Goal: Task Accomplishment & Management: Manage account settings

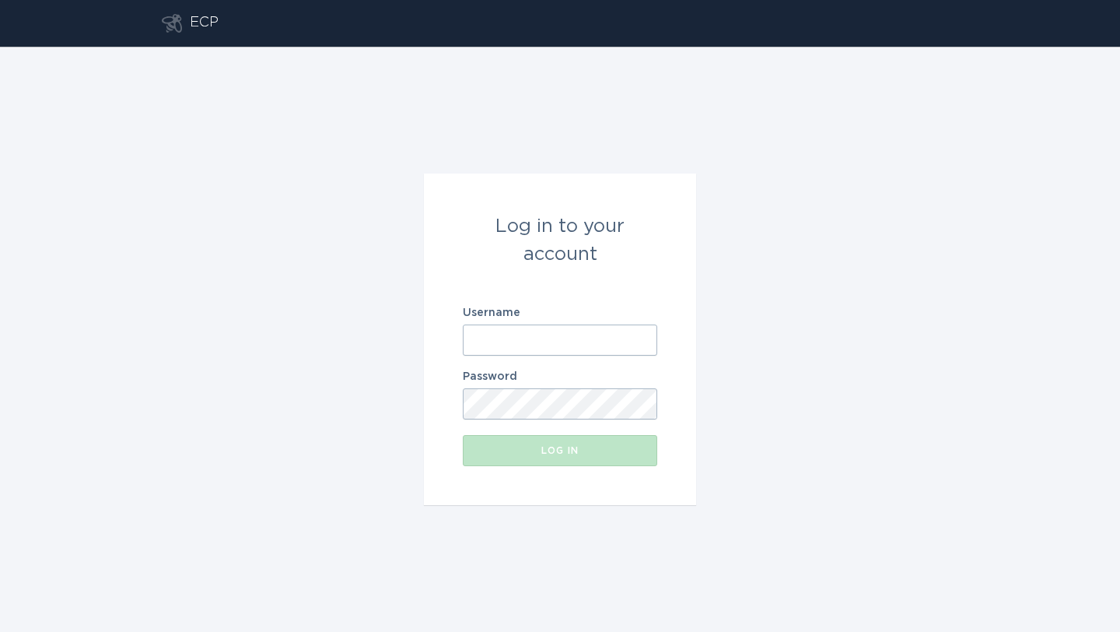
click at [493, 346] on input "Username" at bounding box center [560, 339] width 194 height 31
type input "[EMAIL_ADDRESS][DOMAIN_NAME]"
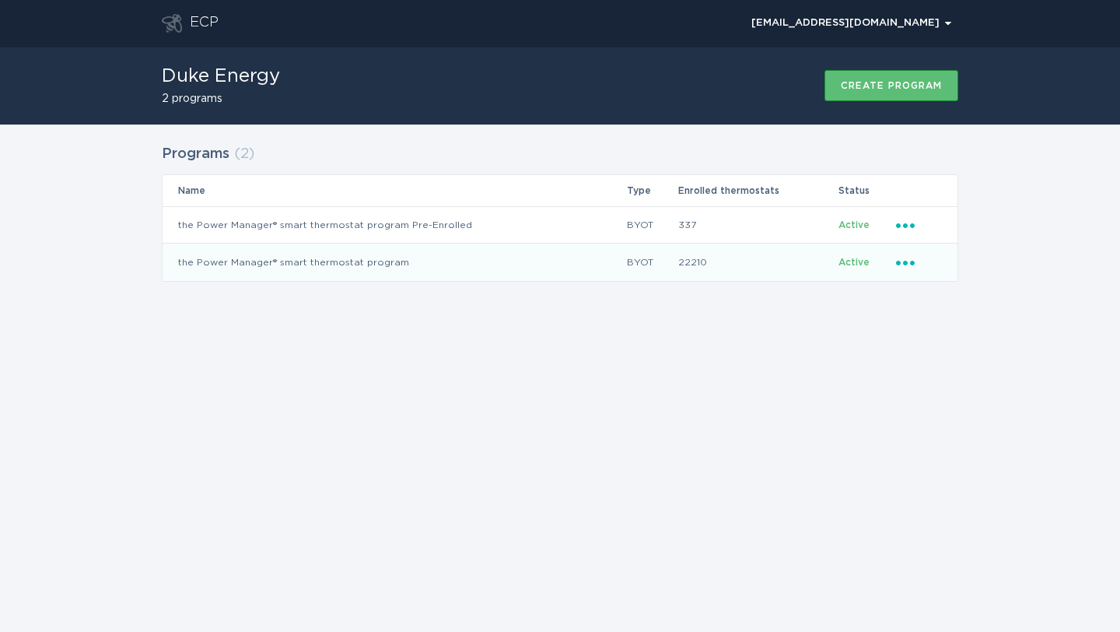
click at [919, 270] on div "Ellipsis" at bounding box center [919, 262] width 46 height 17
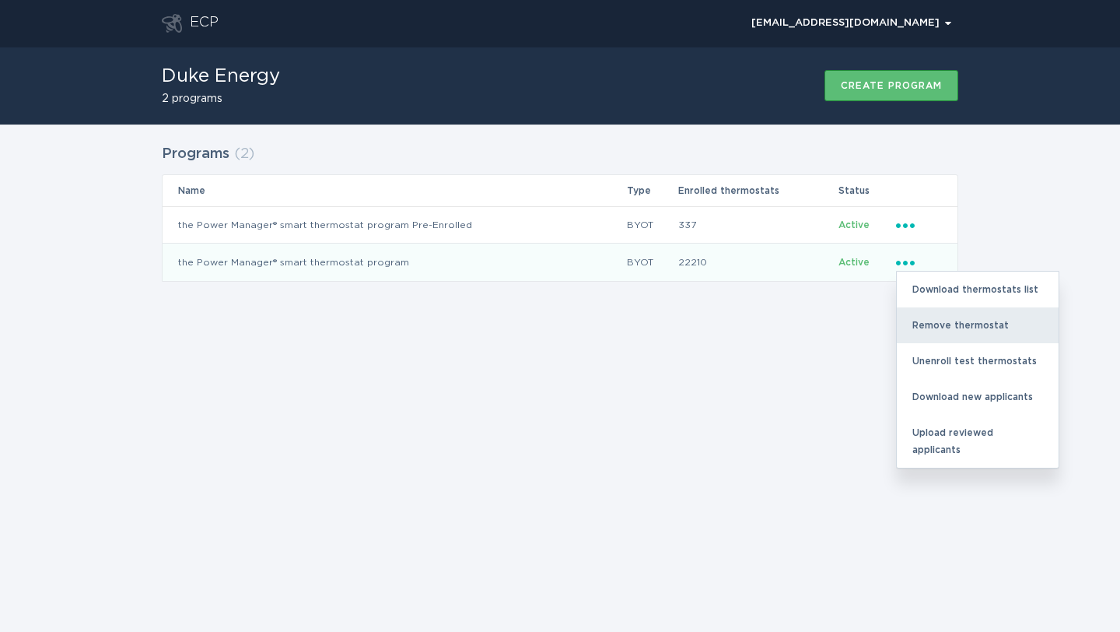
click at [925, 326] on div "Remove thermostat" at bounding box center [978, 325] width 162 height 36
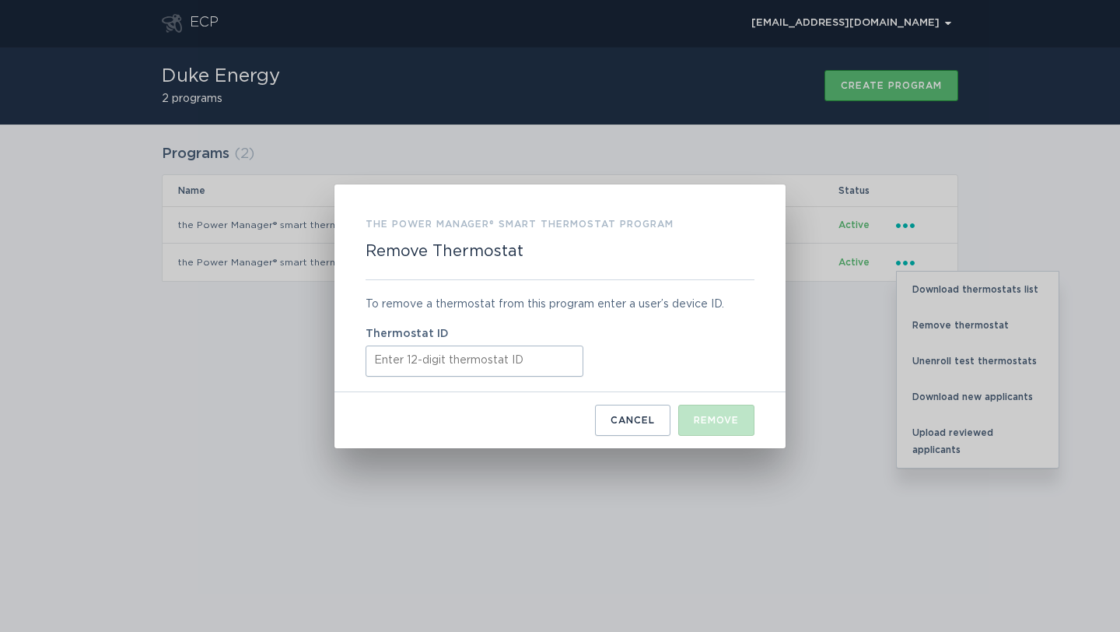
click at [430, 364] on input "Thermostat ID" at bounding box center [475, 360] width 218 height 31
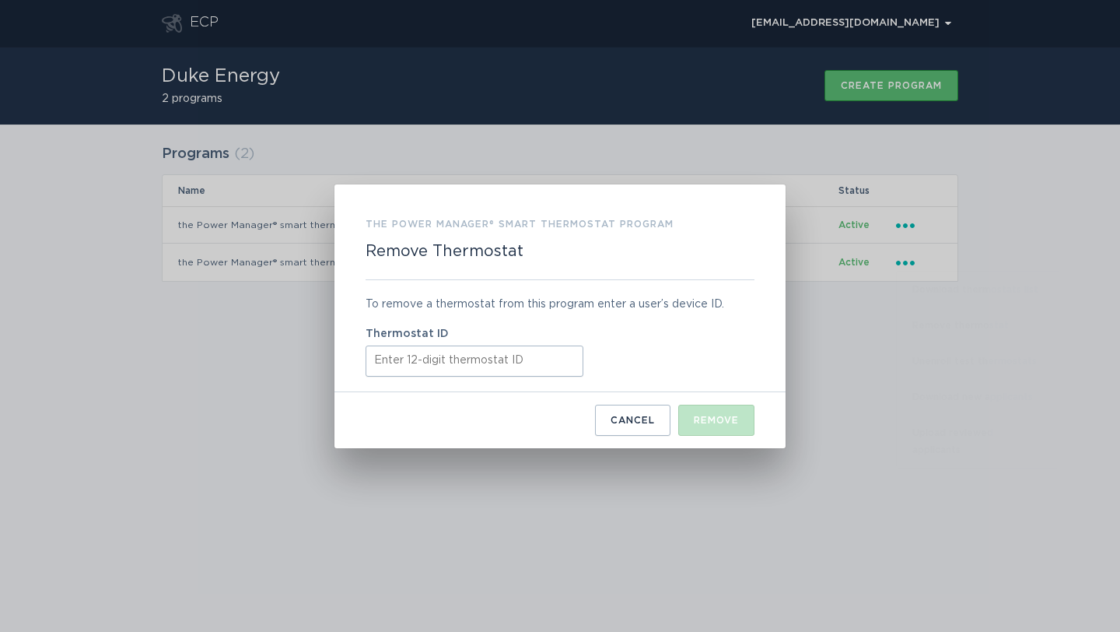
paste input "311062509252"
type input "311062509252"
click at [706, 420] on div "Remove" at bounding box center [716, 419] width 45 height 9
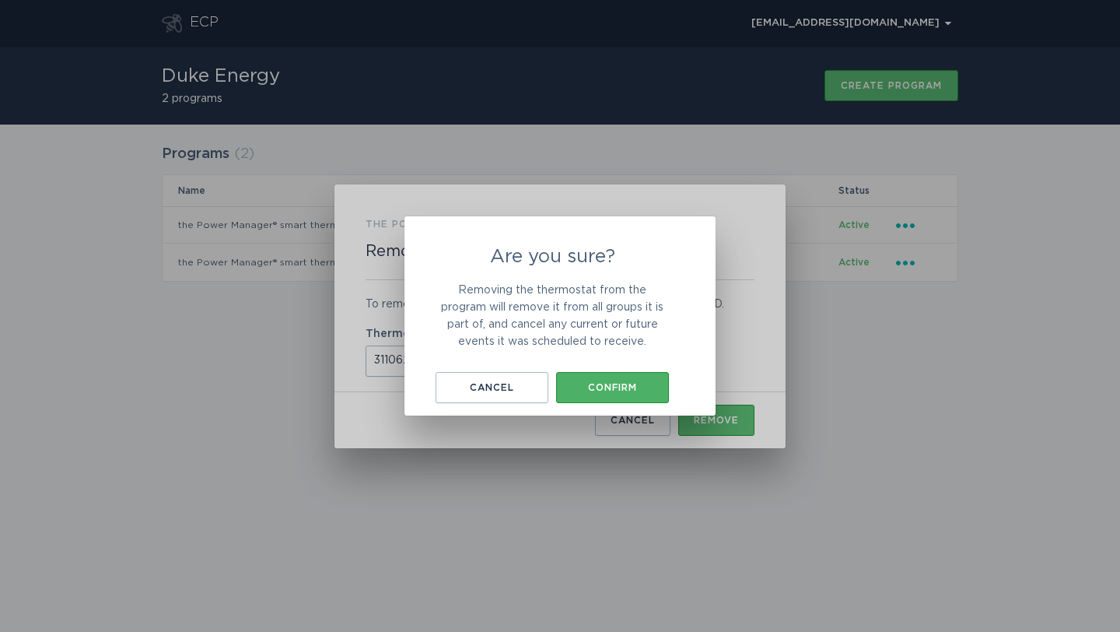
click at [646, 394] on button "Confirm" at bounding box center [612, 387] width 113 height 31
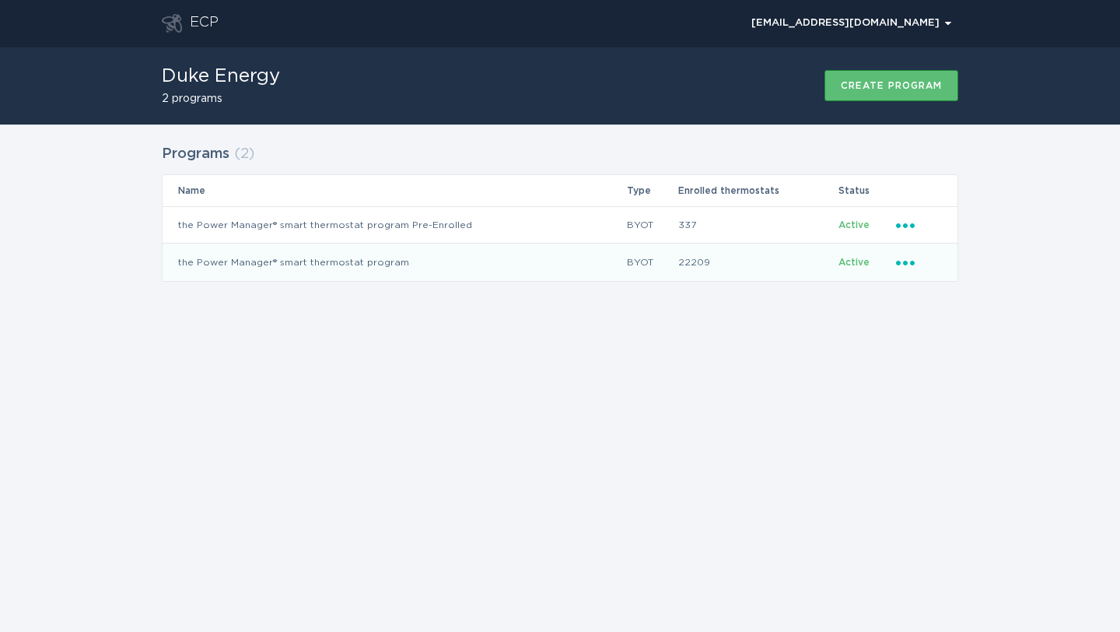
click at [895, 257] on td "Ellipsis" at bounding box center [926, 261] width 62 height 37
click at [905, 263] on icon "Popover menu" at bounding box center [905, 263] width 19 height 5
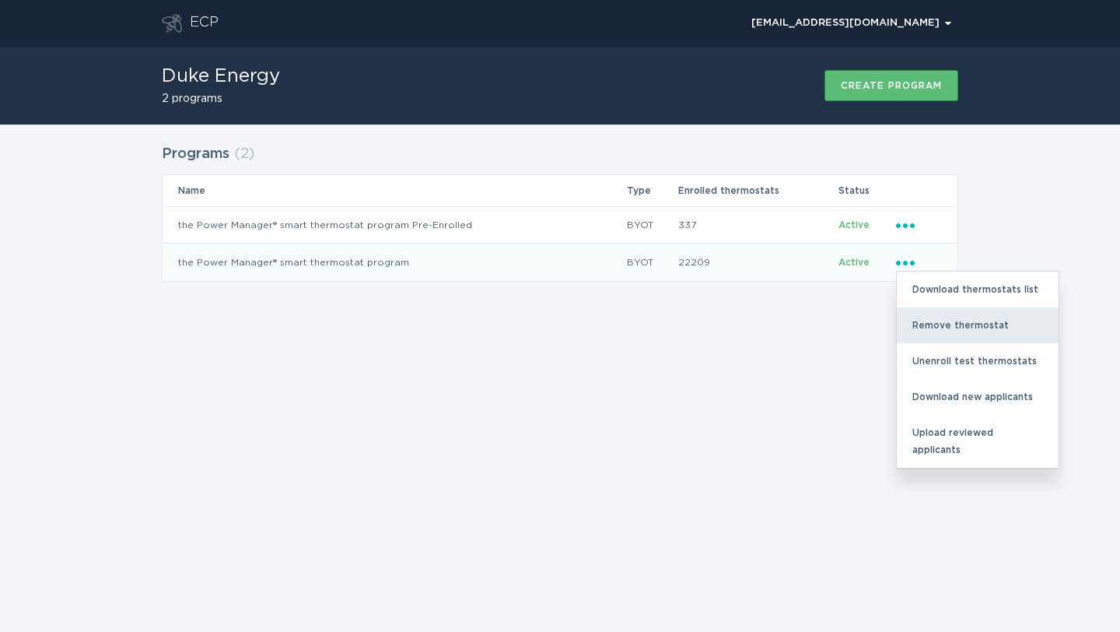
click at [920, 331] on div "Remove thermostat" at bounding box center [978, 325] width 162 height 36
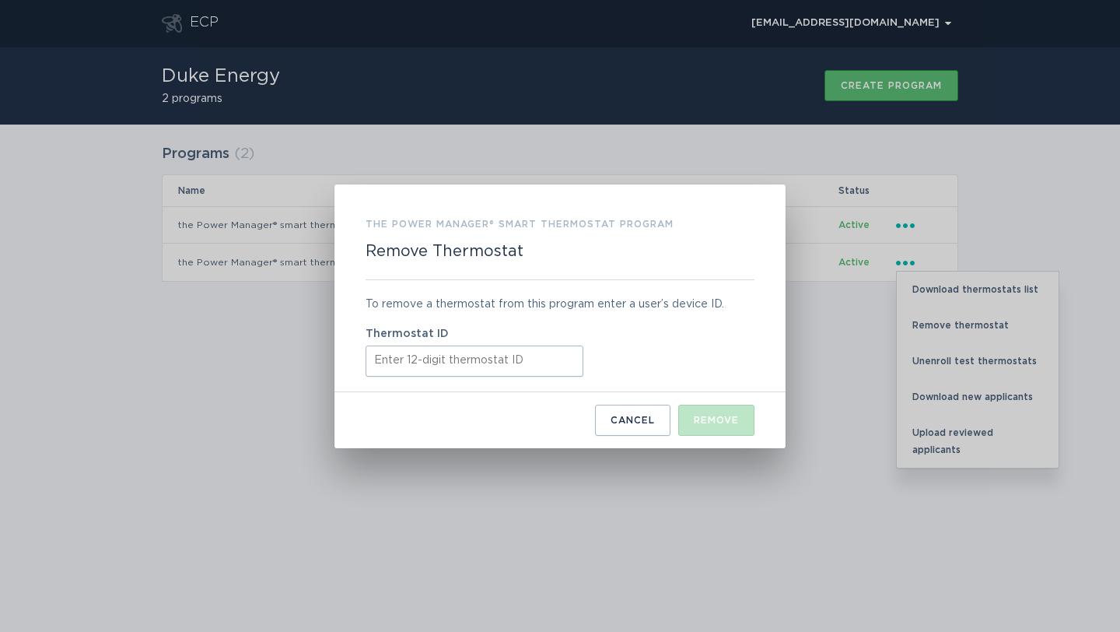
click at [477, 372] on input "Thermostat ID" at bounding box center [475, 360] width 218 height 31
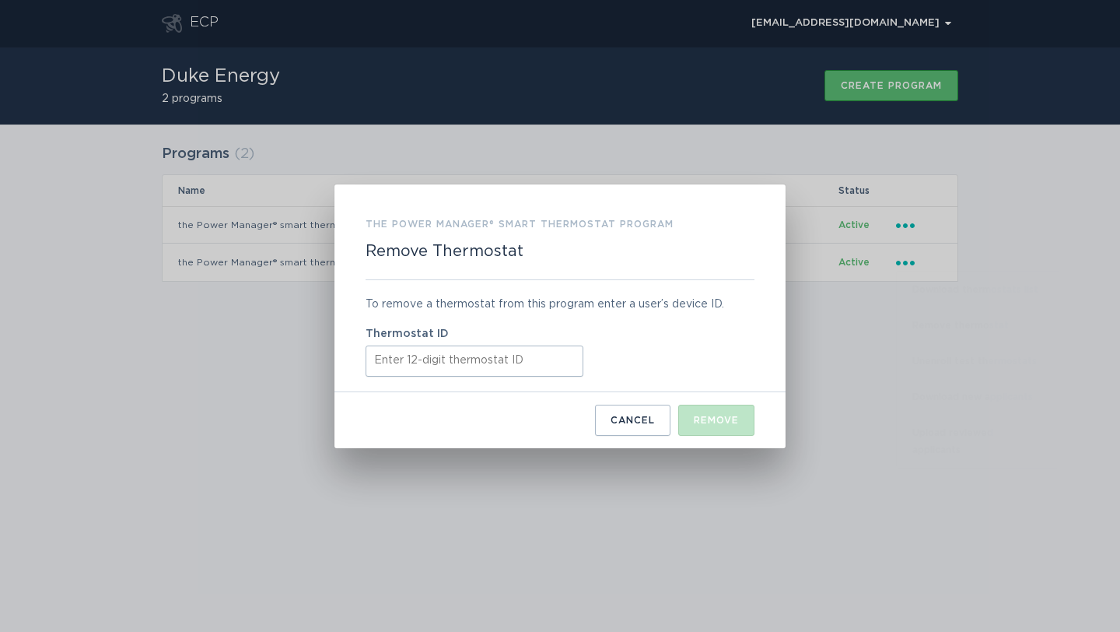
paste input "311057921043"
type input "311057921043"
click at [697, 411] on button "Remove" at bounding box center [716, 419] width 76 height 31
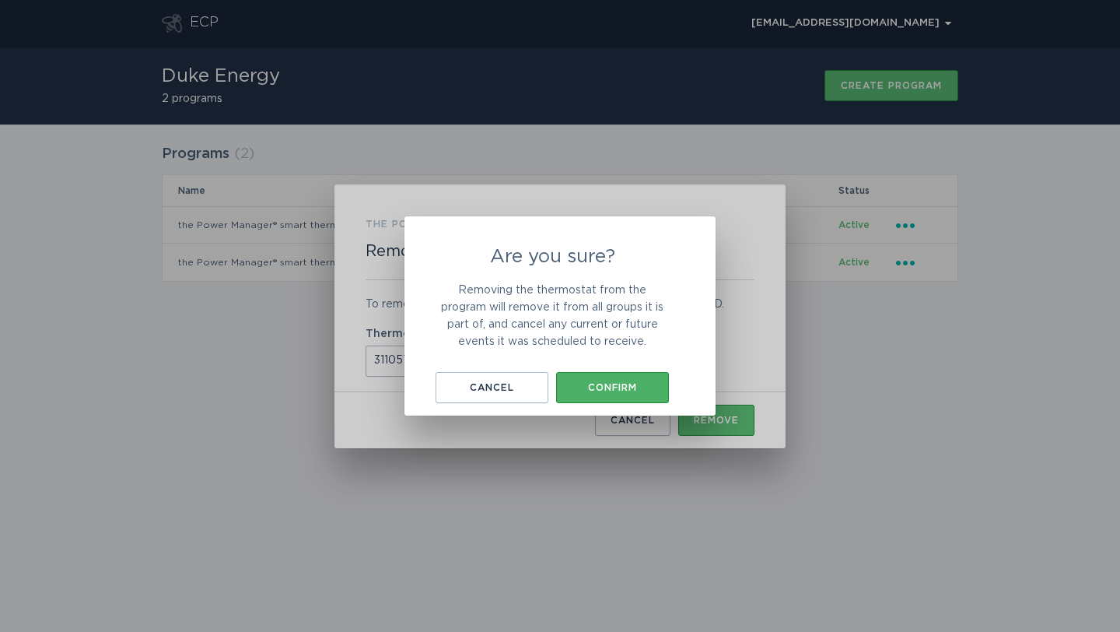
click at [649, 378] on button "Confirm" at bounding box center [612, 387] width 113 height 31
